Goal: Task Accomplishment & Management: Complete application form

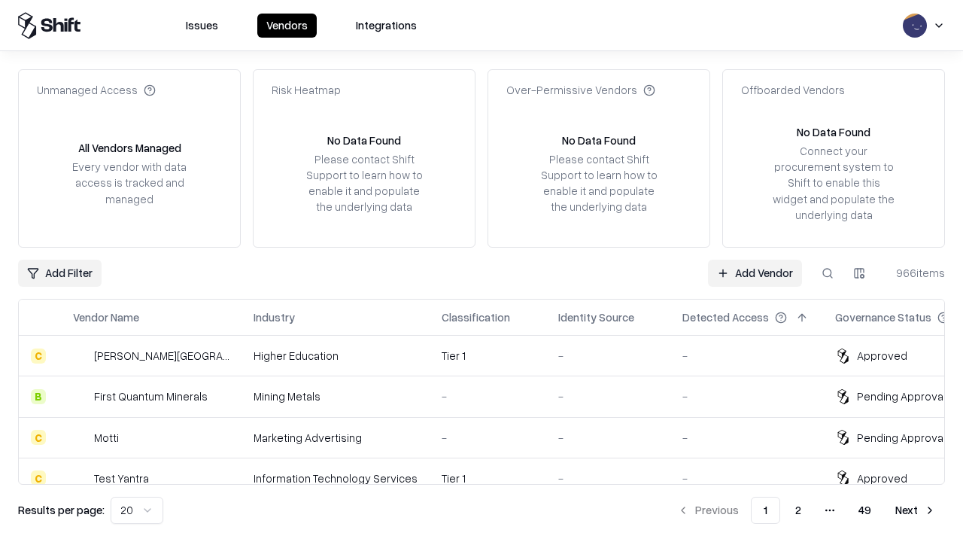
click at [755, 272] on link "Add Vendor" at bounding box center [755, 273] width 94 height 27
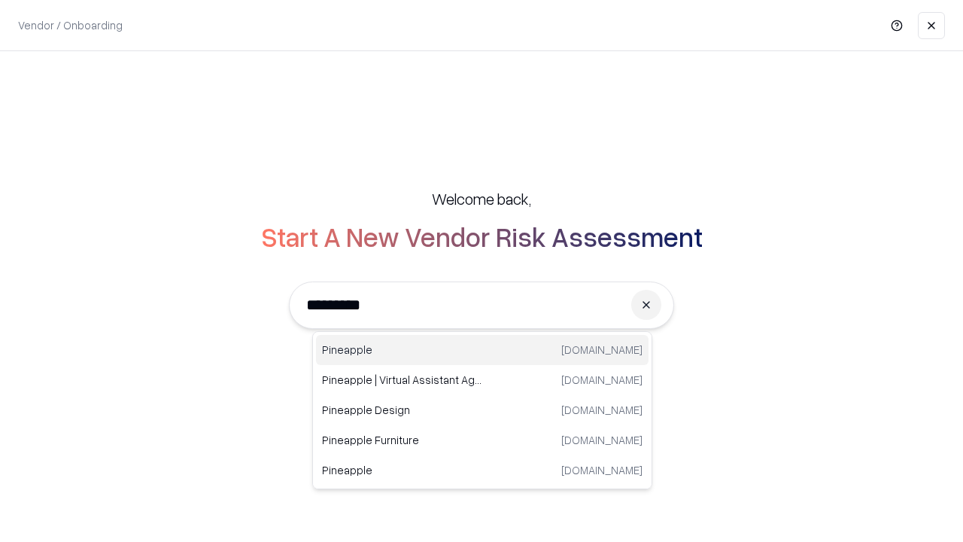
click at [482, 350] on div "Pineapple [DOMAIN_NAME]" at bounding box center [482, 350] width 333 height 30
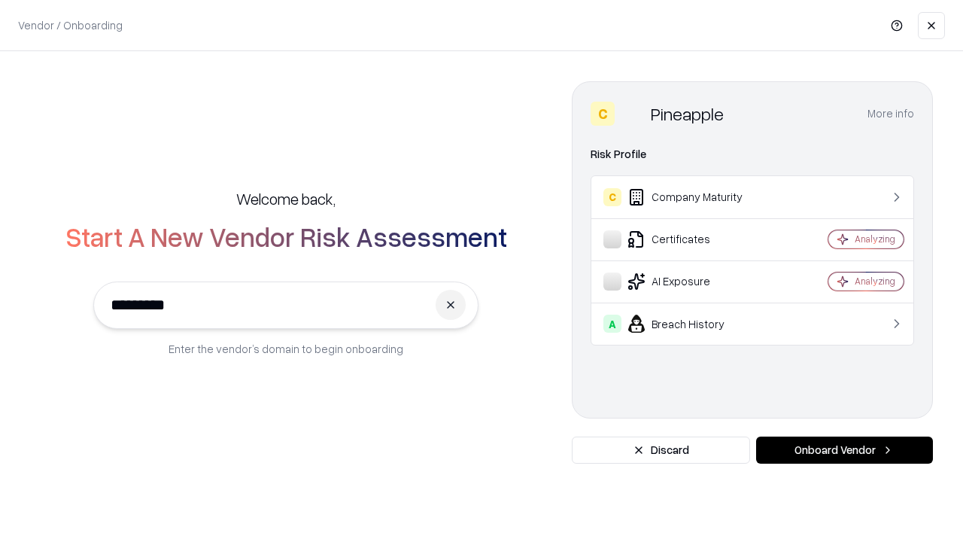
type input "*********"
click at [844, 450] on button "Onboard Vendor" at bounding box center [844, 449] width 177 height 27
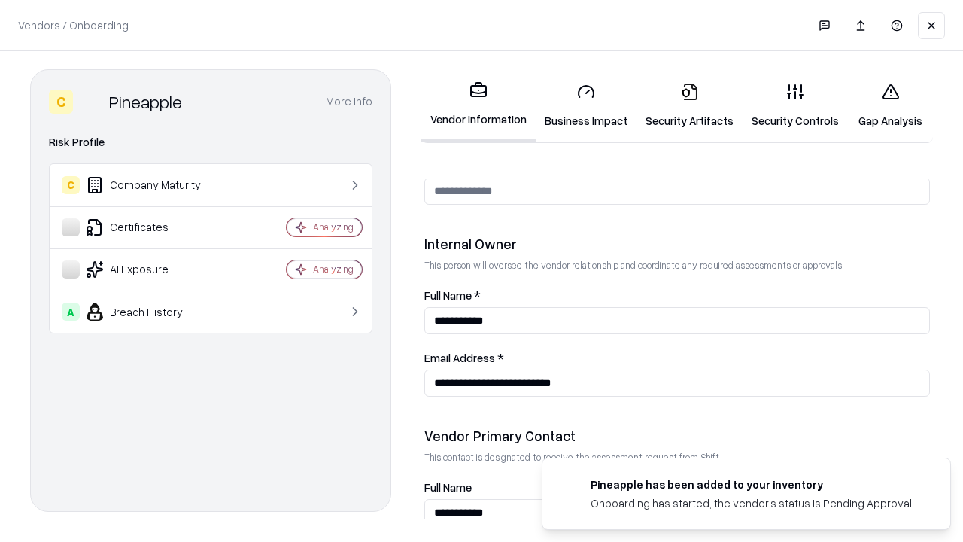
scroll to position [780, 0]
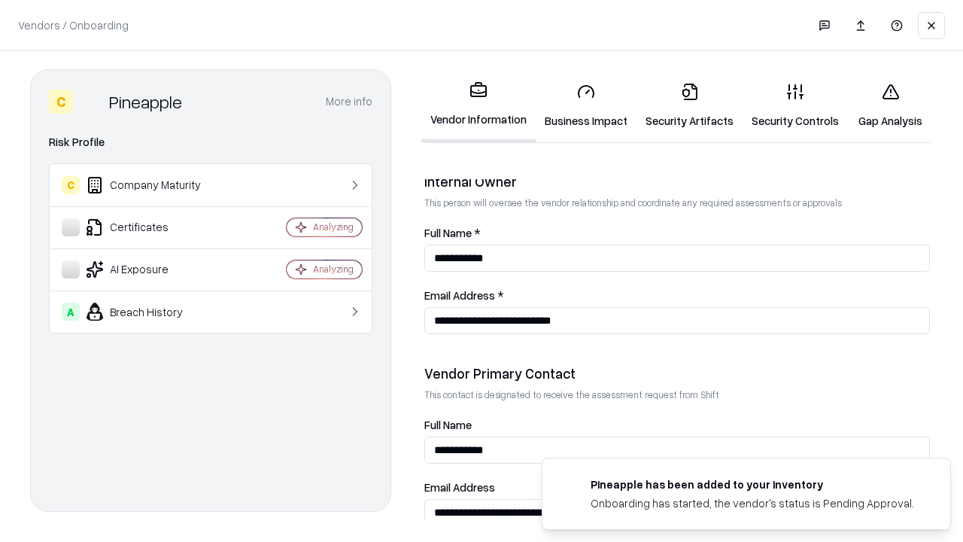
click at [689, 105] on link "Security Artifacts" at bounding box center [690, 106] width 106 height 70
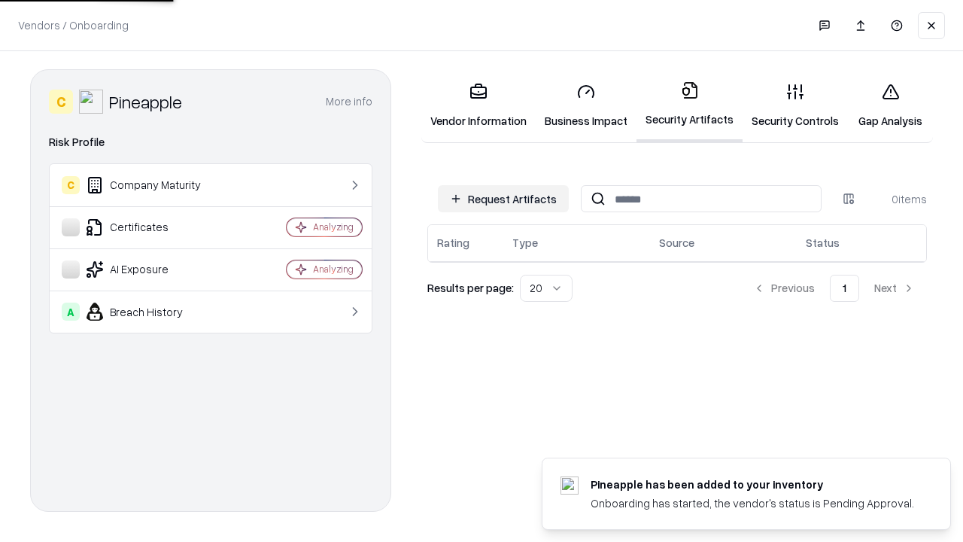
click at [503, 199] on button "Request Artifacts" at bounding box center [503, 198] width 131 height 27
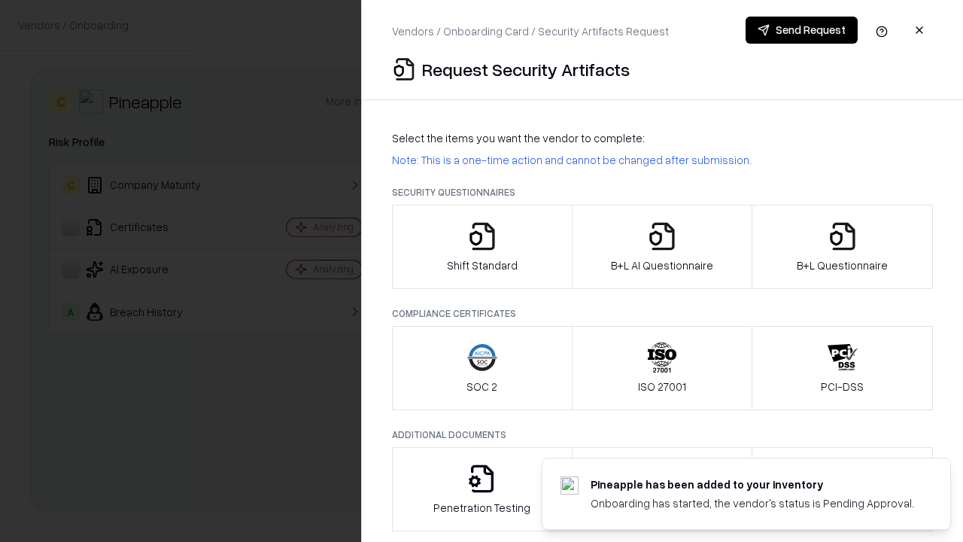
click at [842, 247] on icon "button" at bounding box center [843, 236] width 30 height 30
click at [661, 247] on icon "button" at bounding box center [662, 236] width 30 height 30
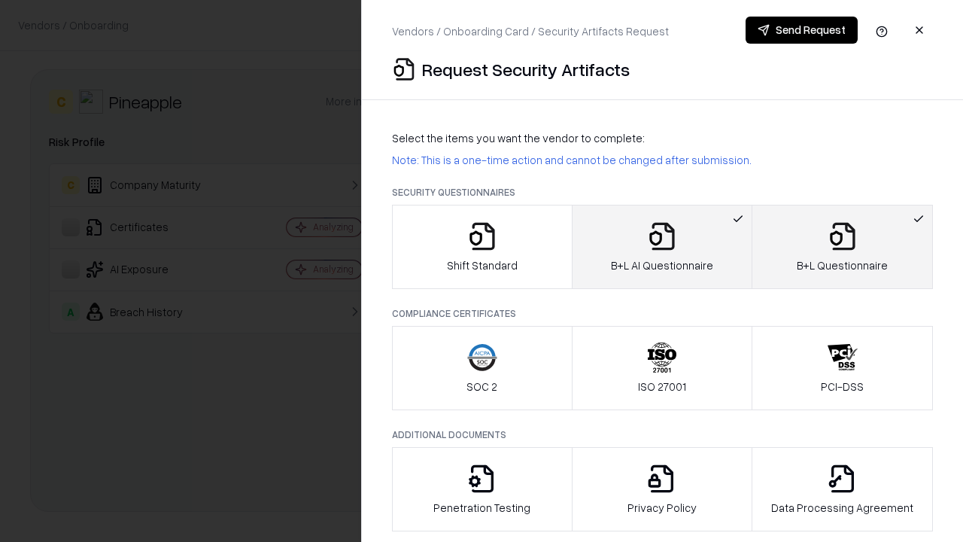
click at [801, 30] on button "Send Request" at bounding box center [802, 30] width 112 height 27
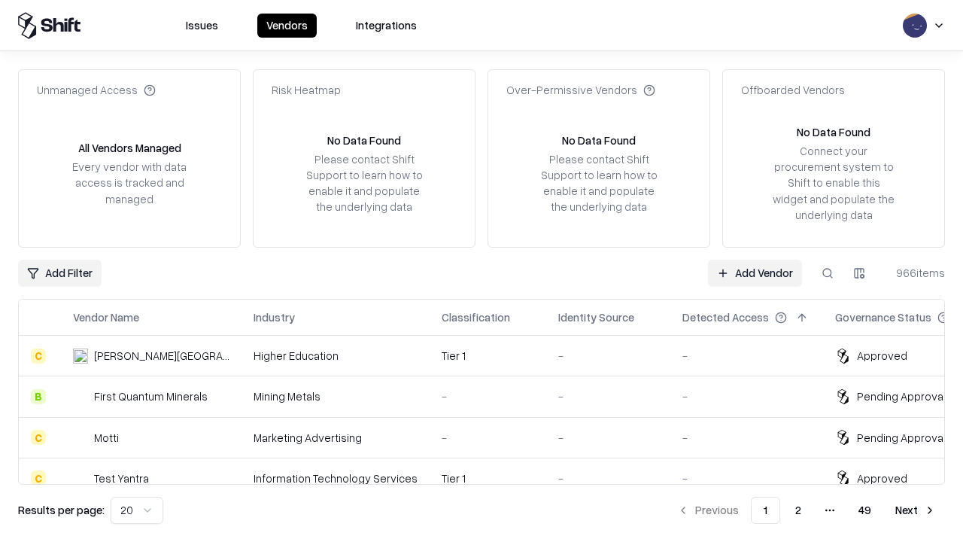
click at [828, 272] on button at bounding box center [827, 273] width 27 height 27
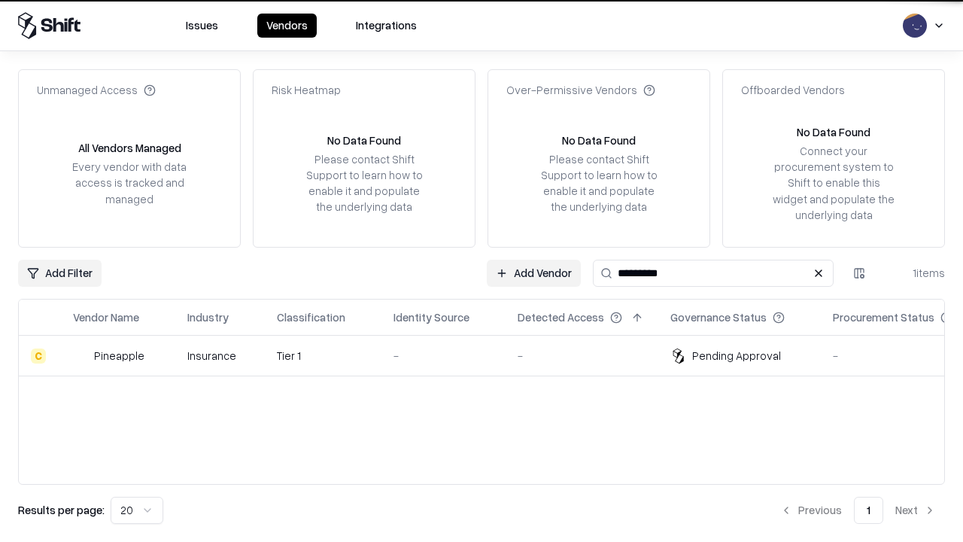
type input "*********"
click at [491, 355] on div "-" at bounding box center [444, 356] width 100 height 16
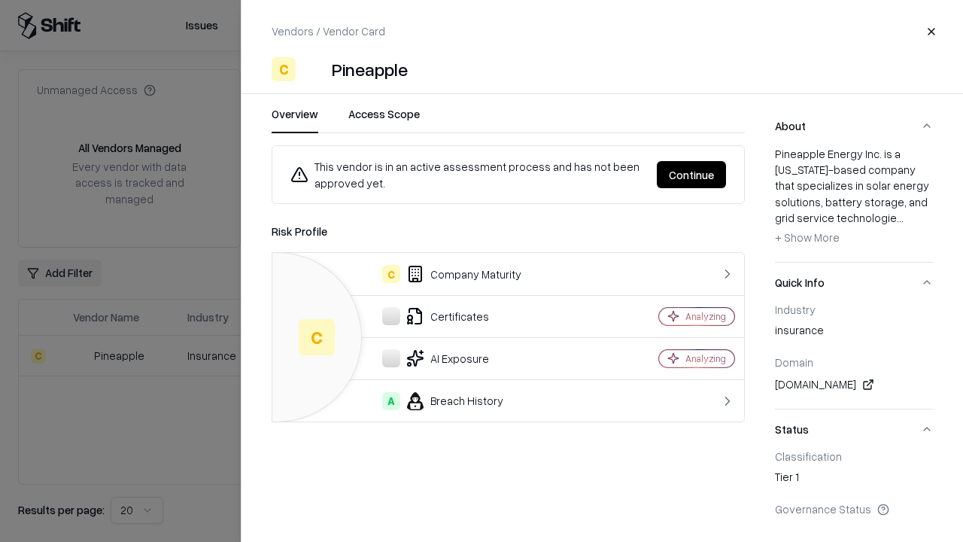
click at [692, 175] on button "Continue" at bounding box center [691, 174] width 69 height 27
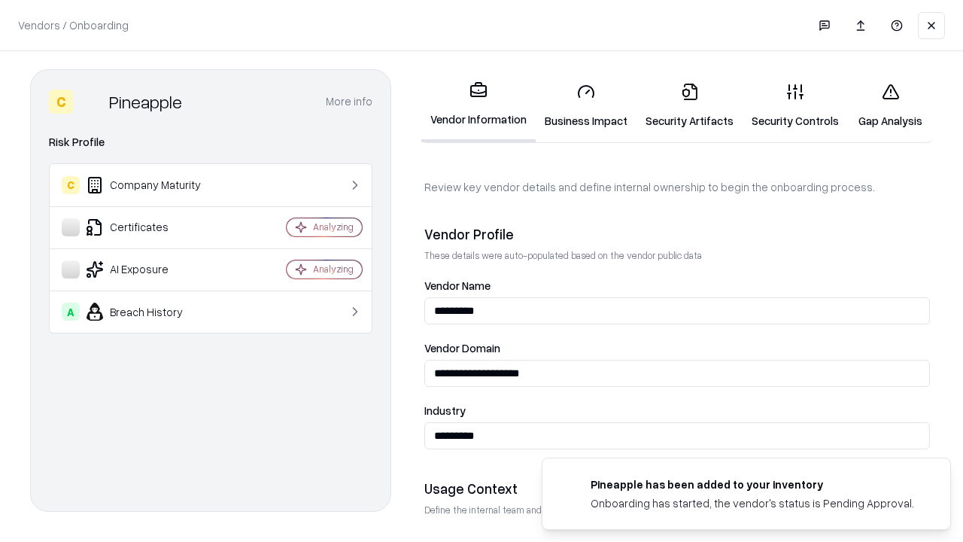
click at [689, 105] on link "Security Artifacts" at bounding box center [690, 106] width 106 height 70
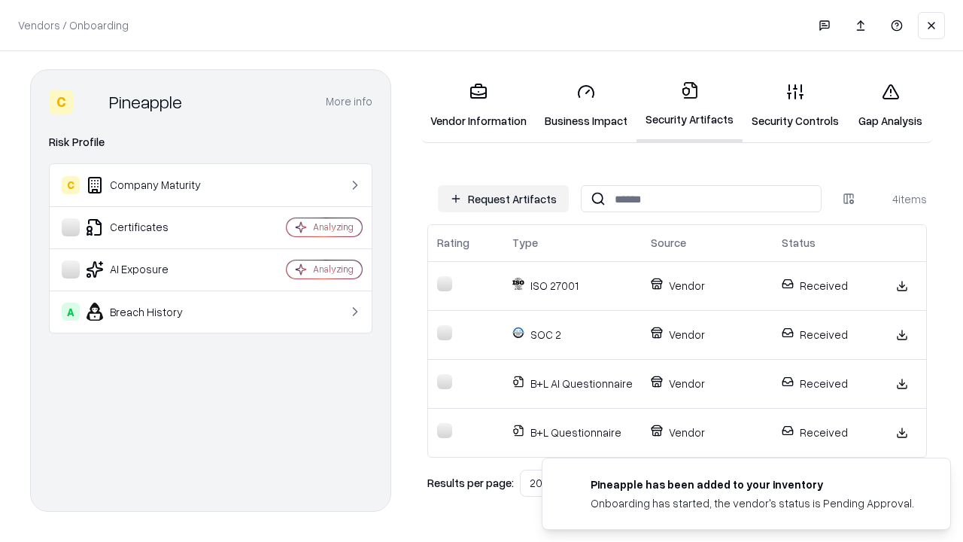
click at [890, 105] on link "Gap Analysis" at bounding box center [890, 106] width 85 height 70
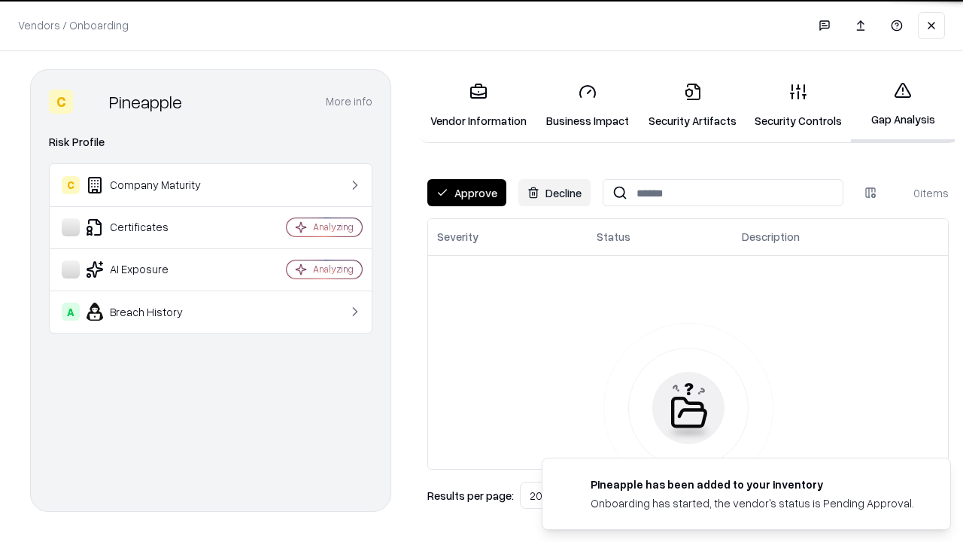
click at [467, 193] on button "Approve" at bounding box center [466, 192] width 79 height 27
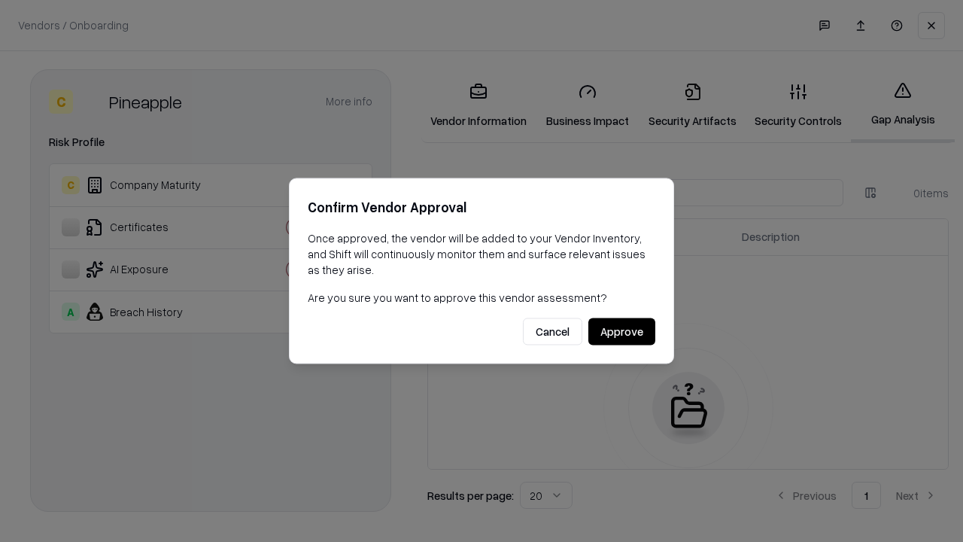
click at [622, 331] on button "Approve" at bounding box center [621, 331] width 67 height 27
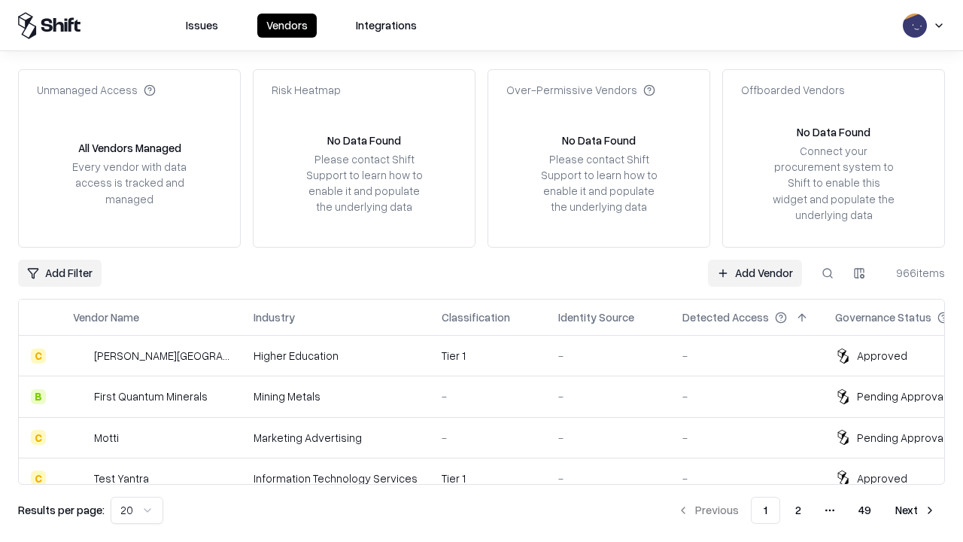
type input "*********"
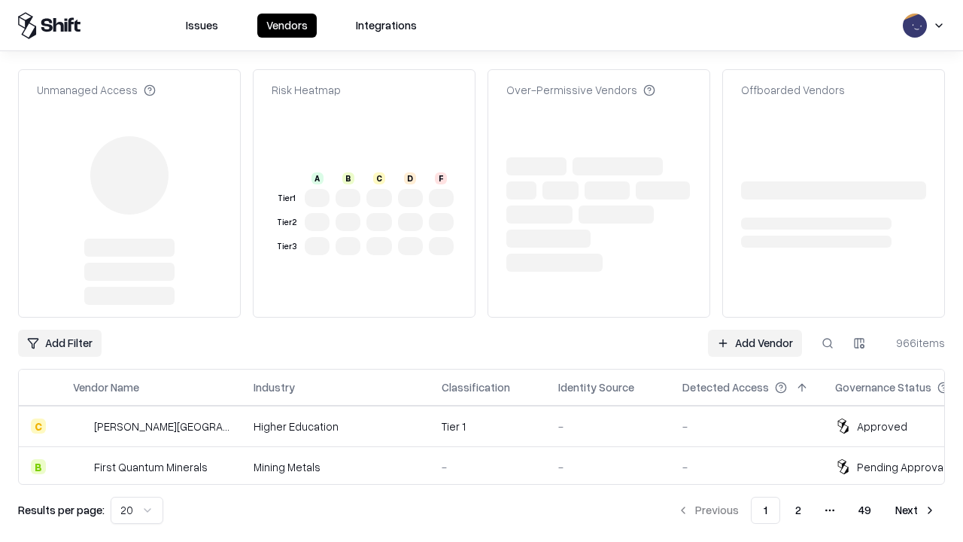
click at [755, 330] on link "Add Vendor" at bounding box center [755, 343] width 94 height 27
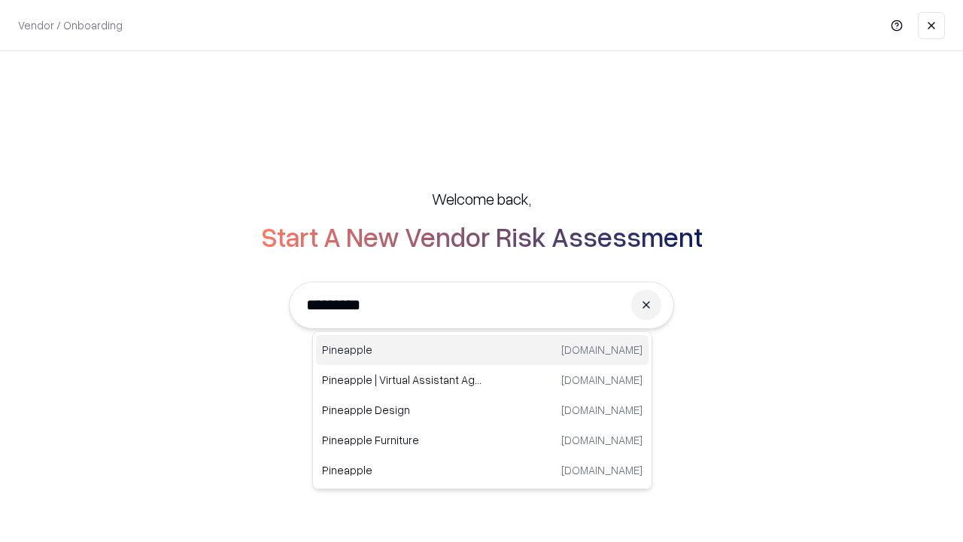
click at [482, 350] on div "Pineapple [DOMAIN_NAME]" at bounding box center [482, 350] width 333 height 30
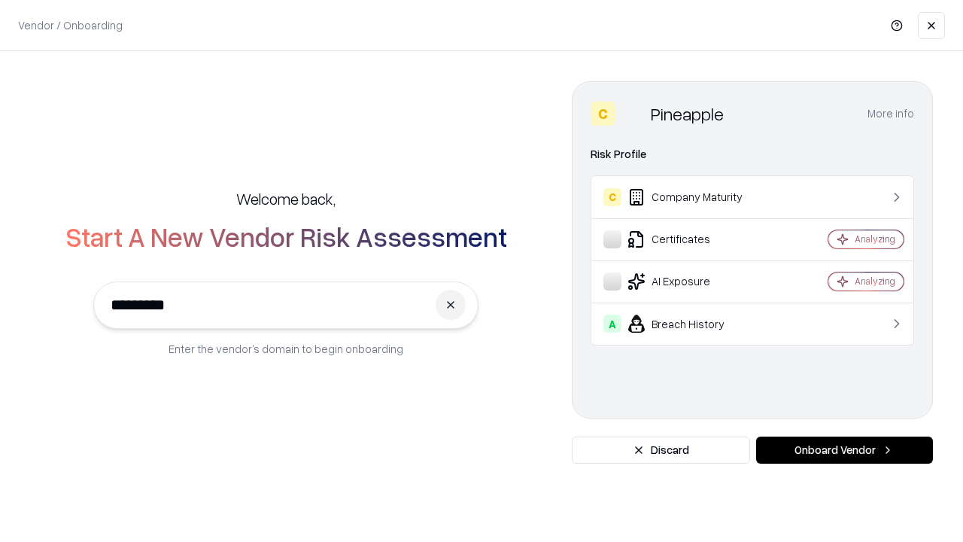
type input "*********"
click at [844, 450] on button "Onboard Vendor" at bounding box center [844, 449] width 177 height 27
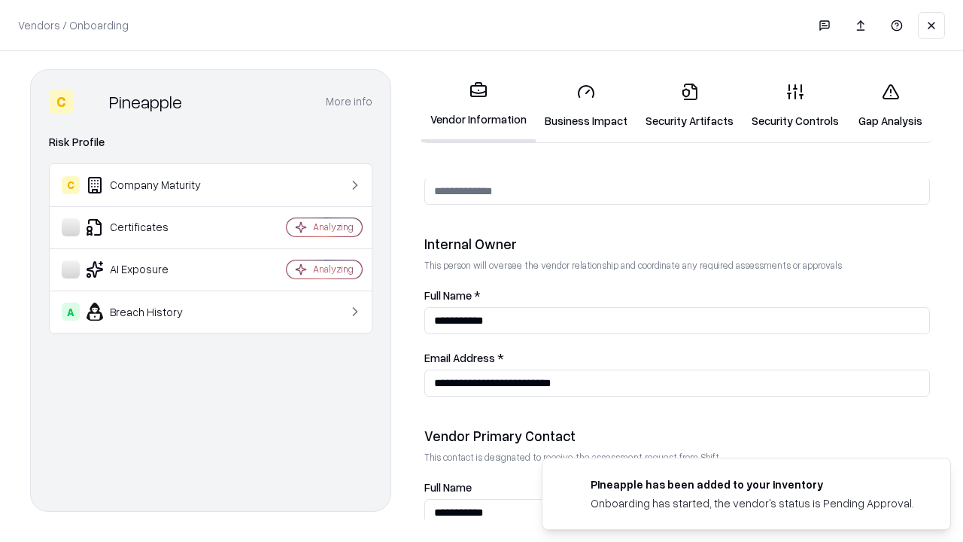
scroll to position [780, 0]
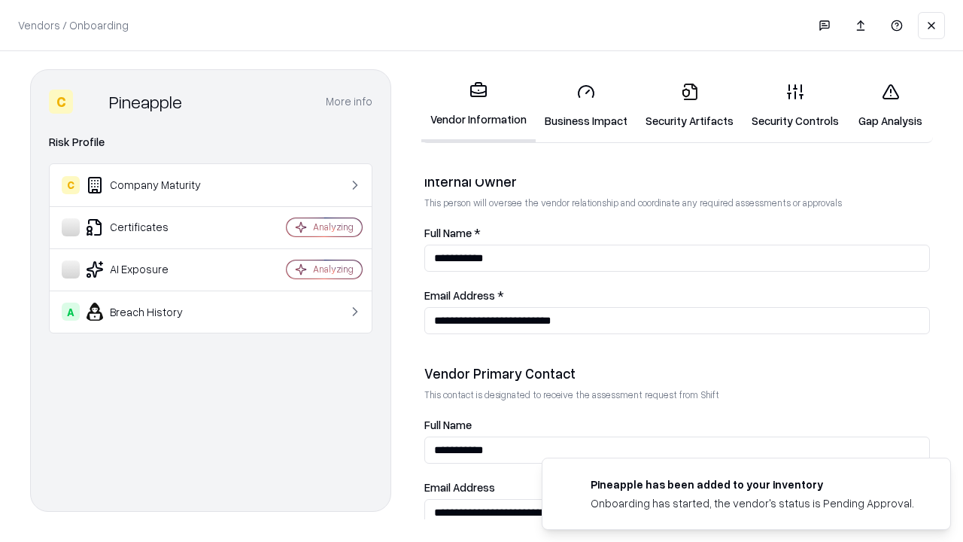
click at [890, 105] on link "Gap Analysis" at bounding box center [890, 106] width 85 height 70
